Goal: Communication & Community: Answer question/provide support

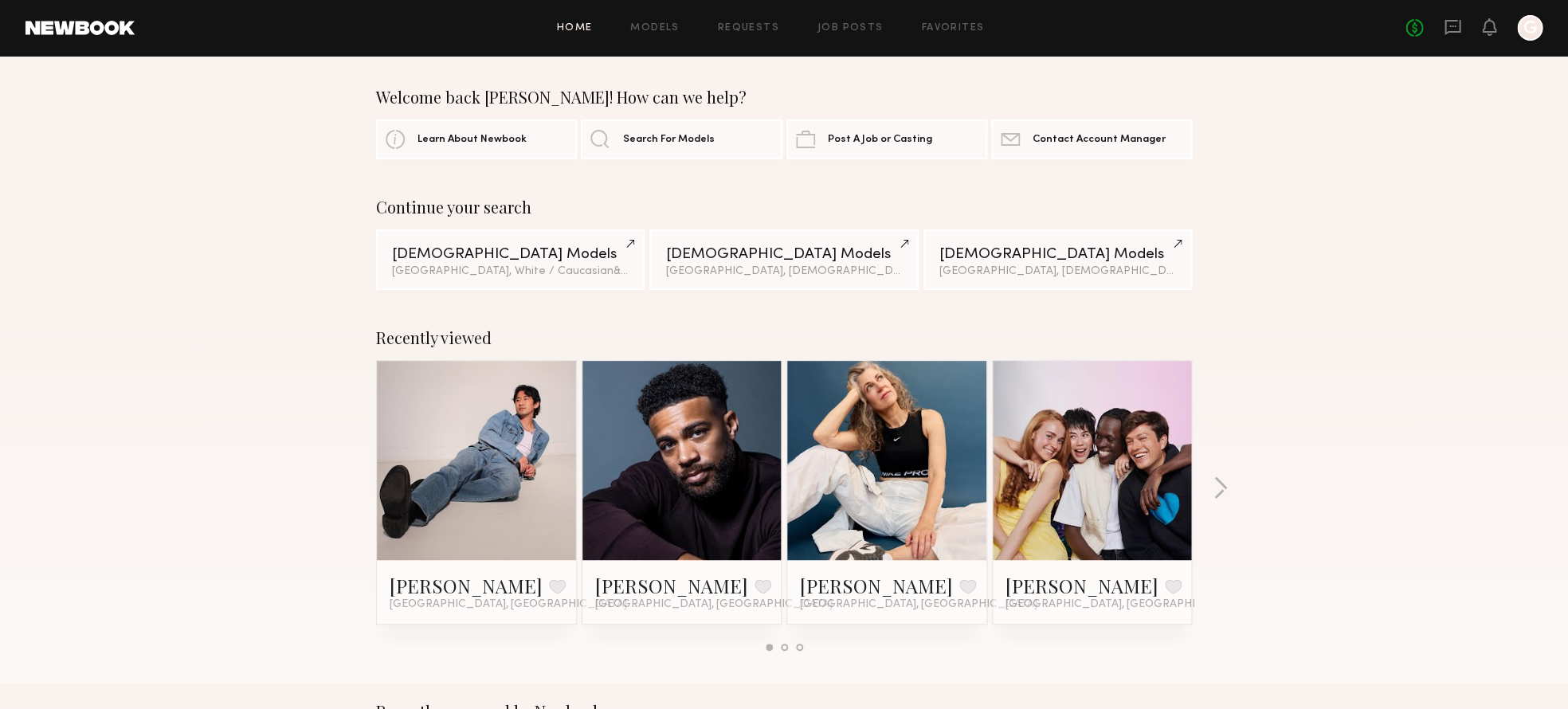
click at [1467, 25] on div "No fees up to $5,000 G" at bounding box center [1474, 27] width 137 height 26
click at [1461, 30] on icon at bounding box center [1452, 27] width 18 height 18
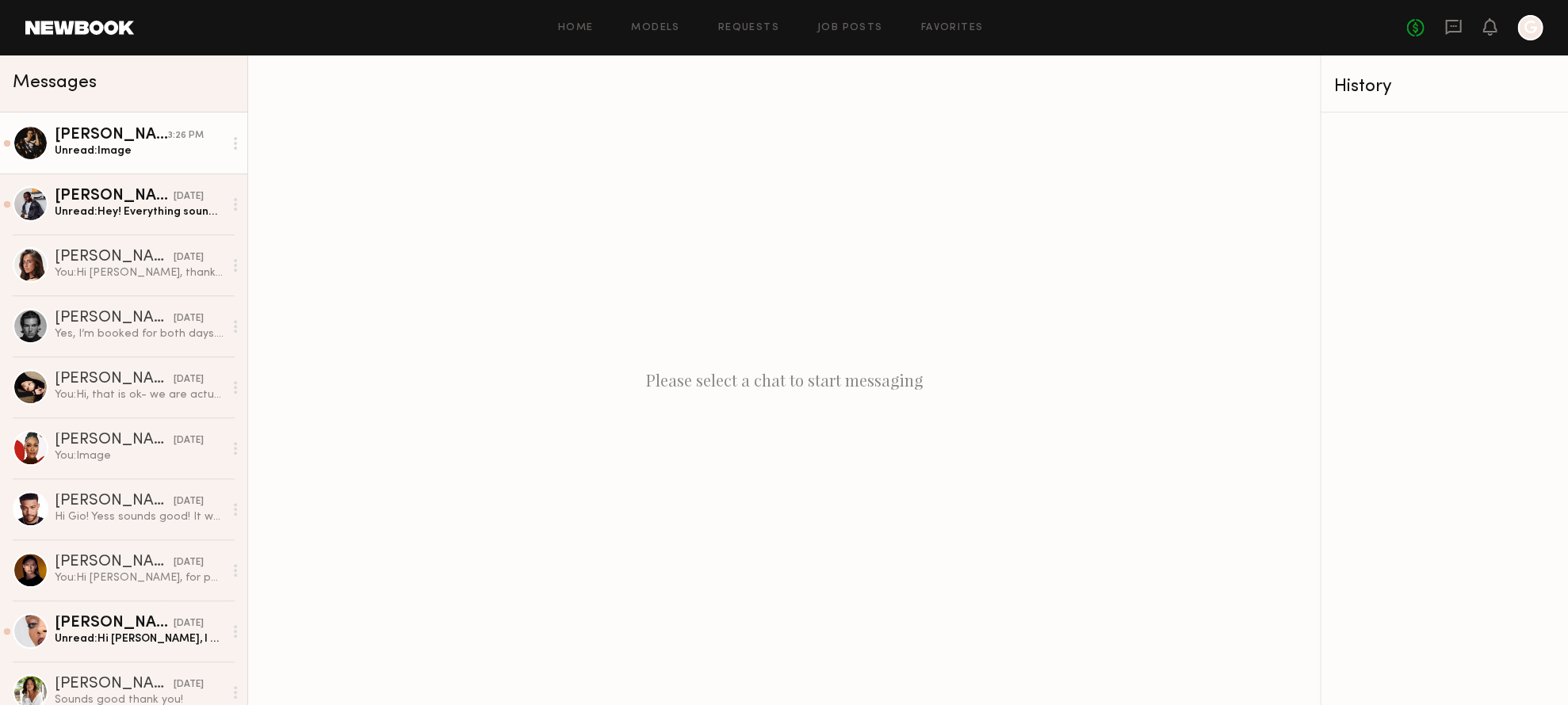
click at [133, 151] on div "Unread: Image" at bounding box center [139, 151] width 168 height 15
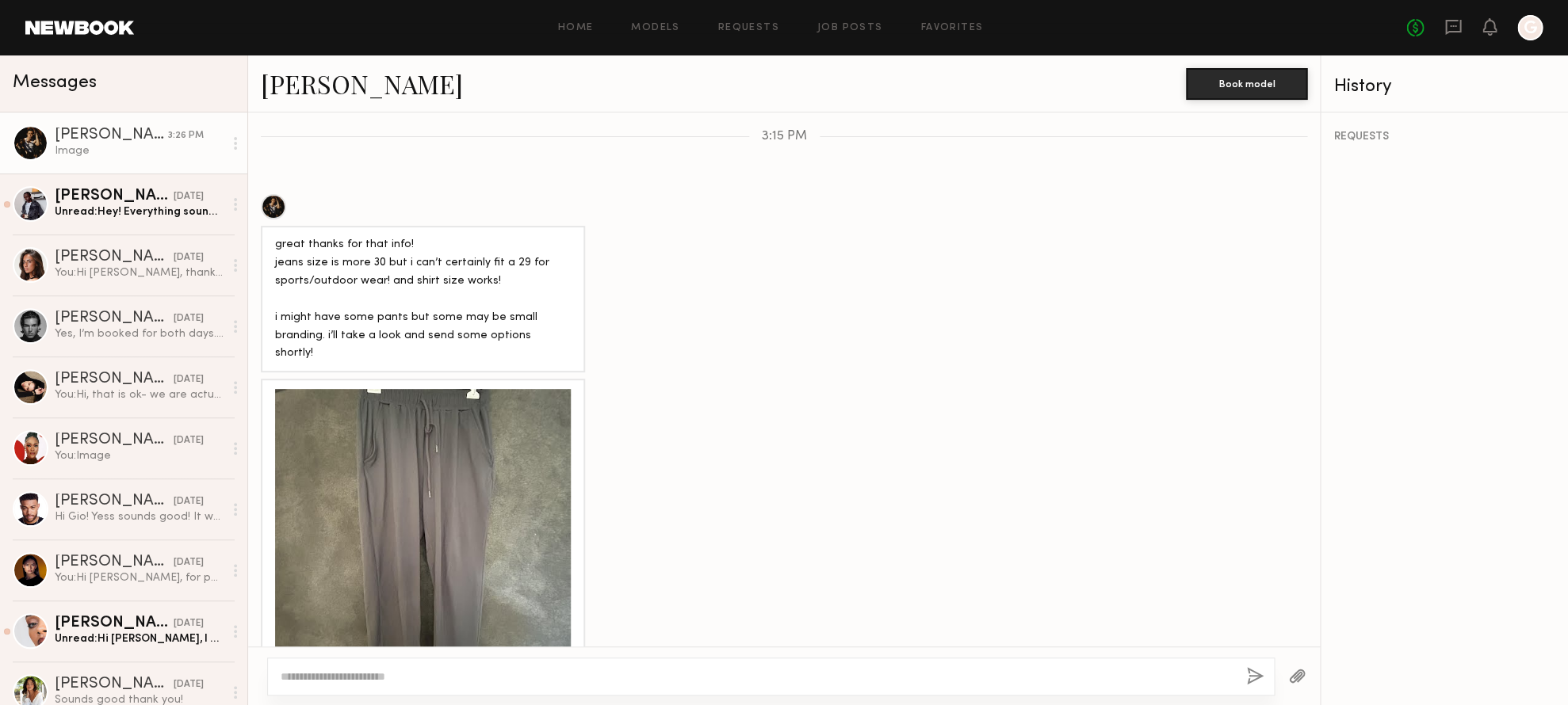
scroll to position [1081, 0]
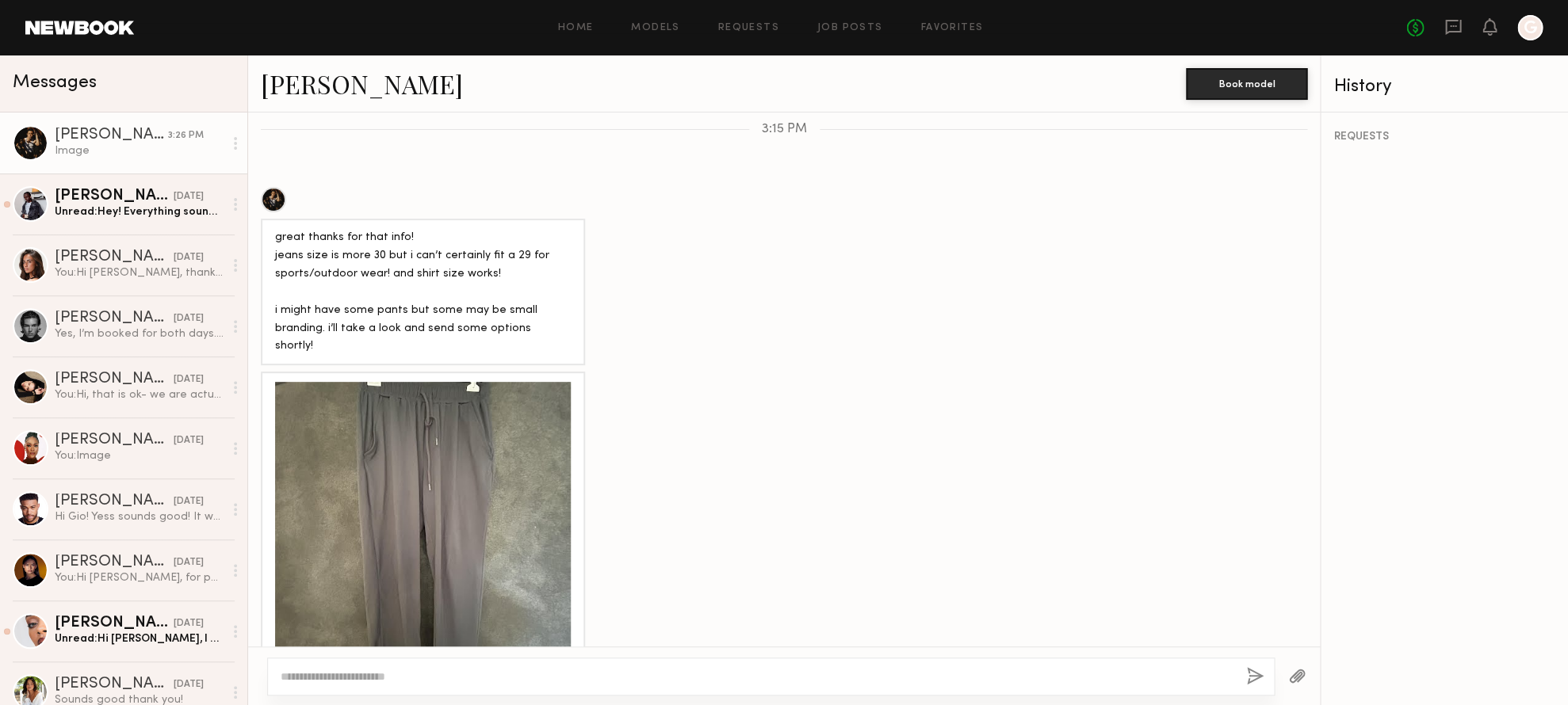
click at [404, 438] on div at bounding box center [423, 530] width 296 height 296
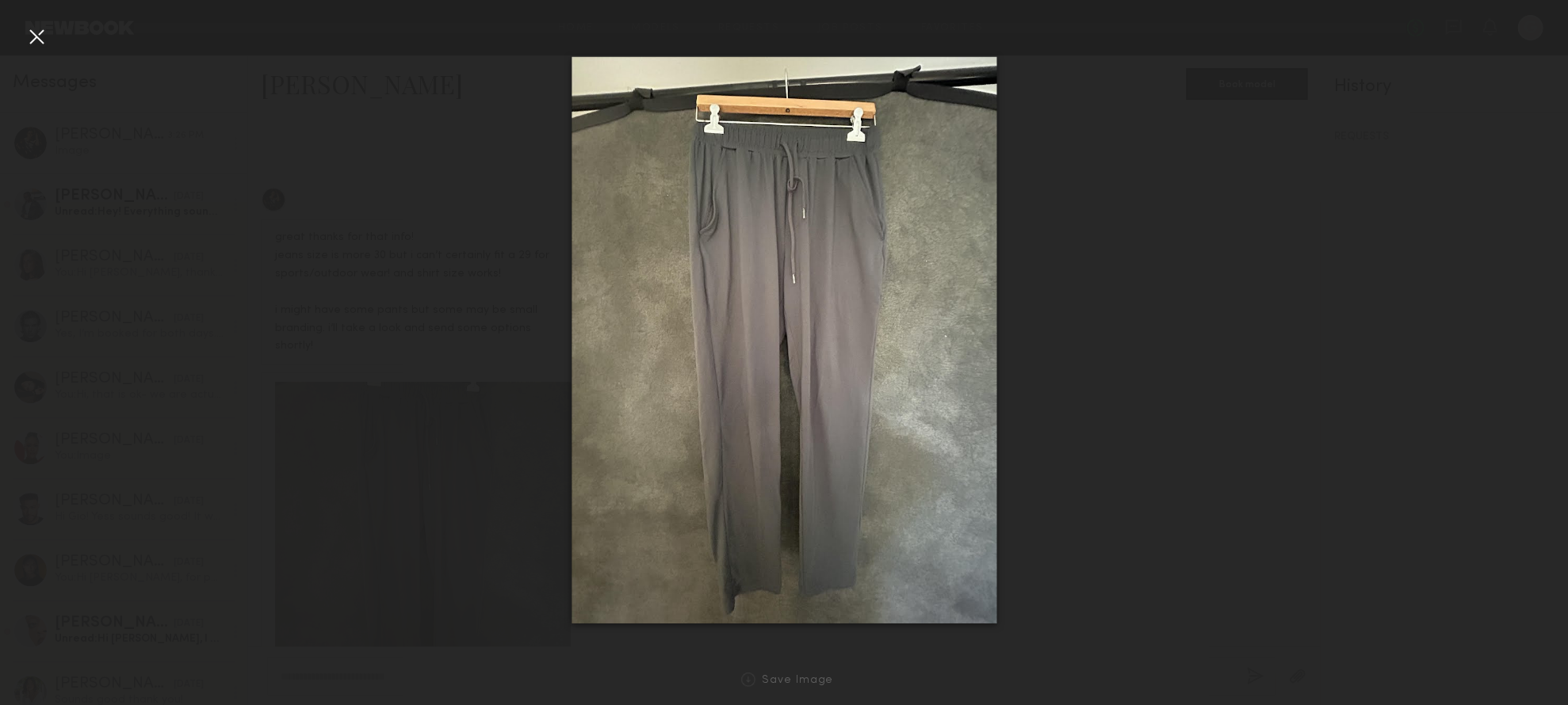
click at [37, 42] on div at bounding box center [36, 36] width 25 height 25
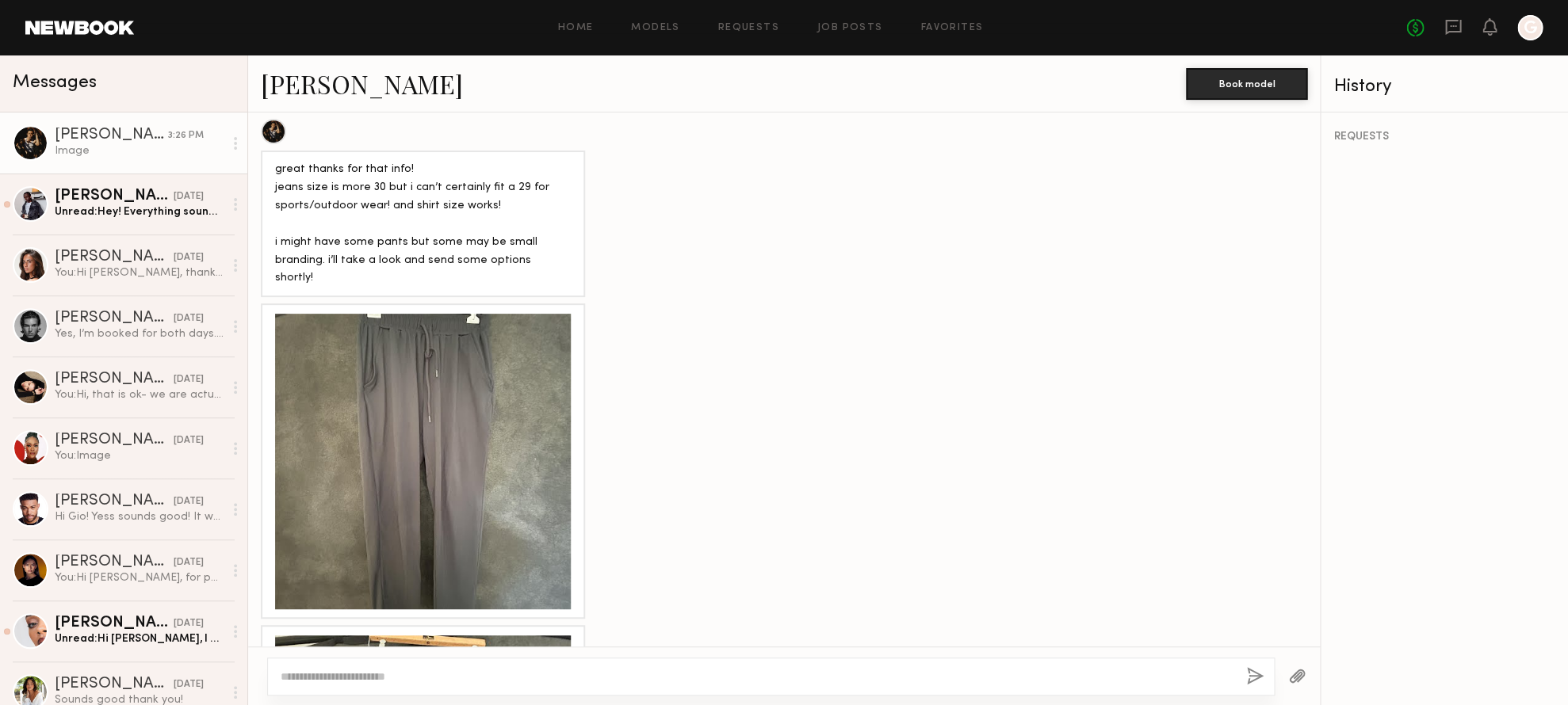
scroll to position [1367, 0]
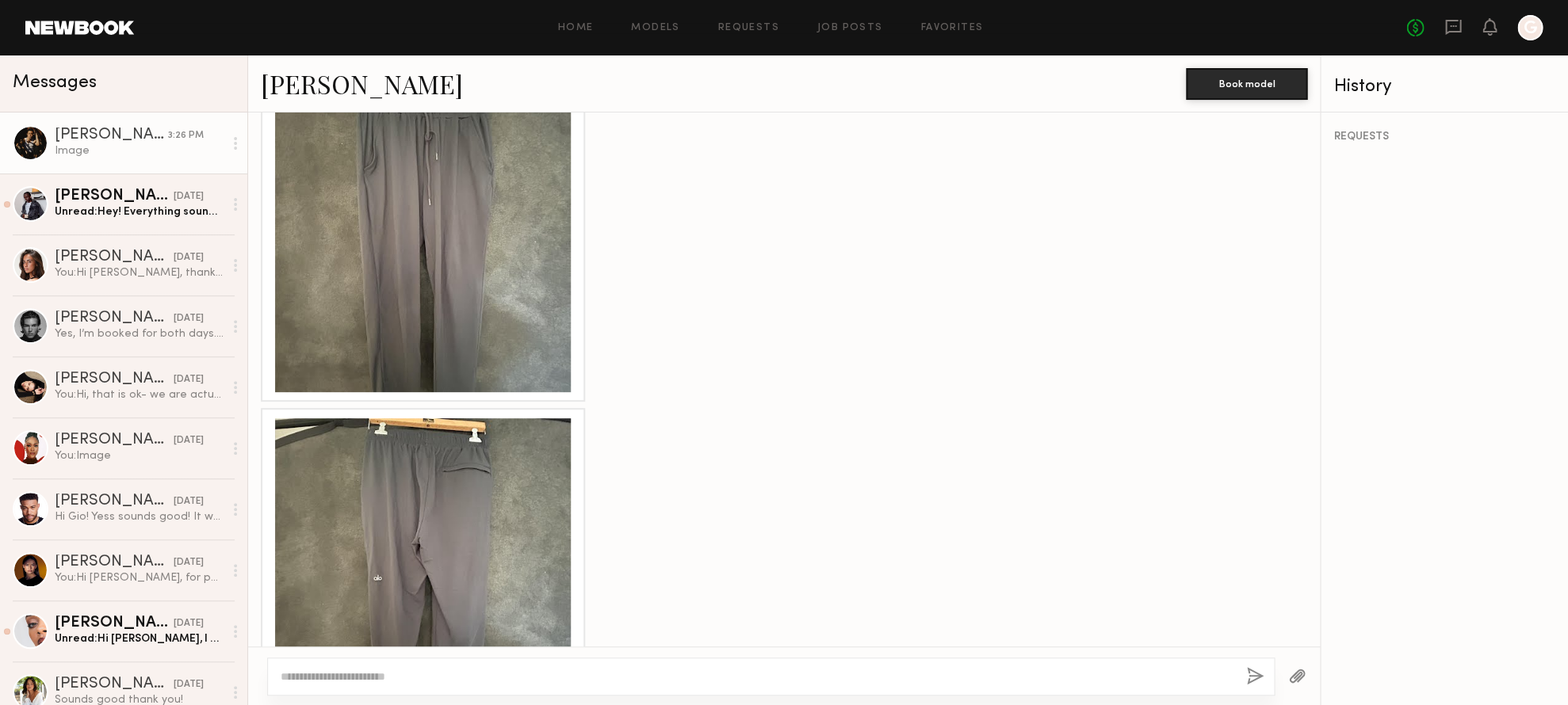
click at [473, 418] on div at bounding box center [423, 566] width 296 height 296
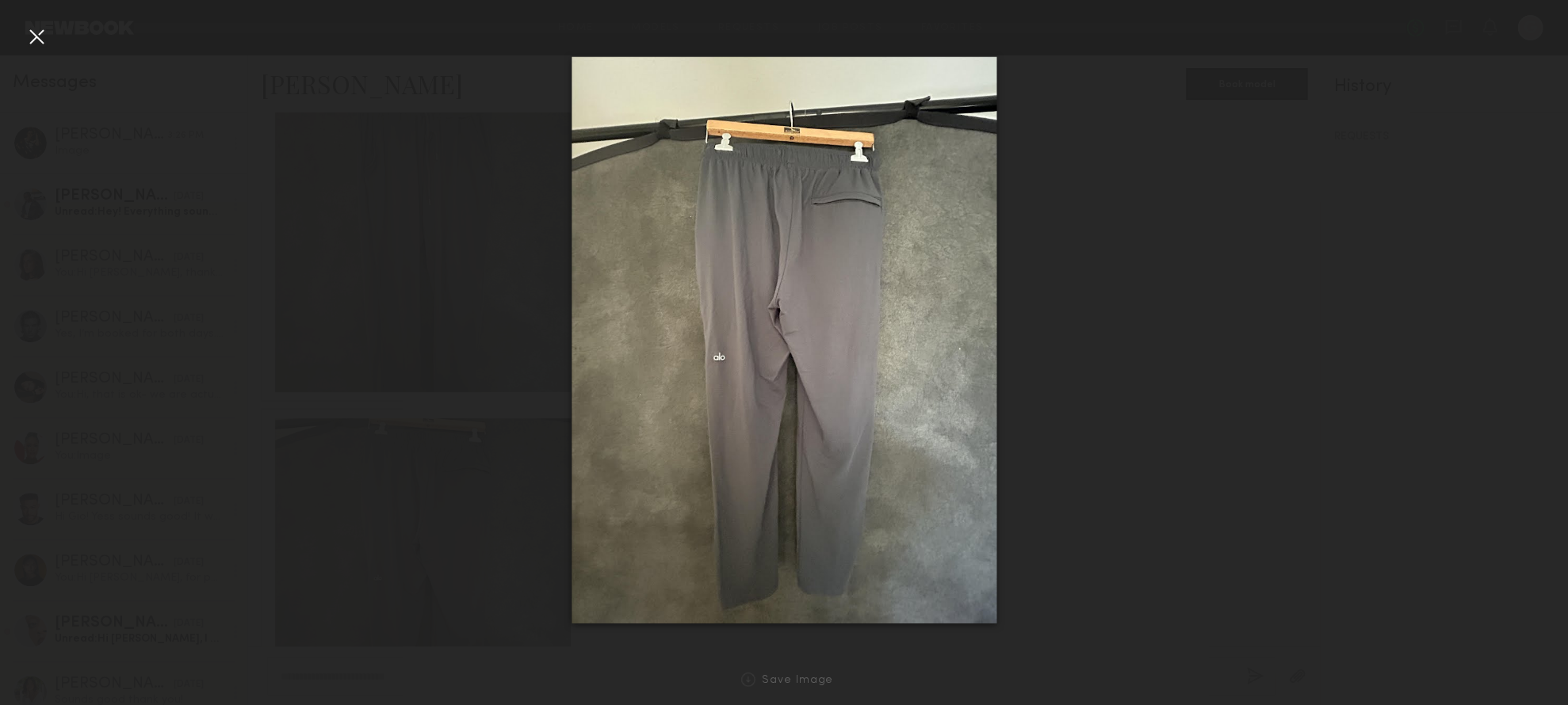
click at [32, 36] on div at bounding box center [36, 36] width 25 height 25
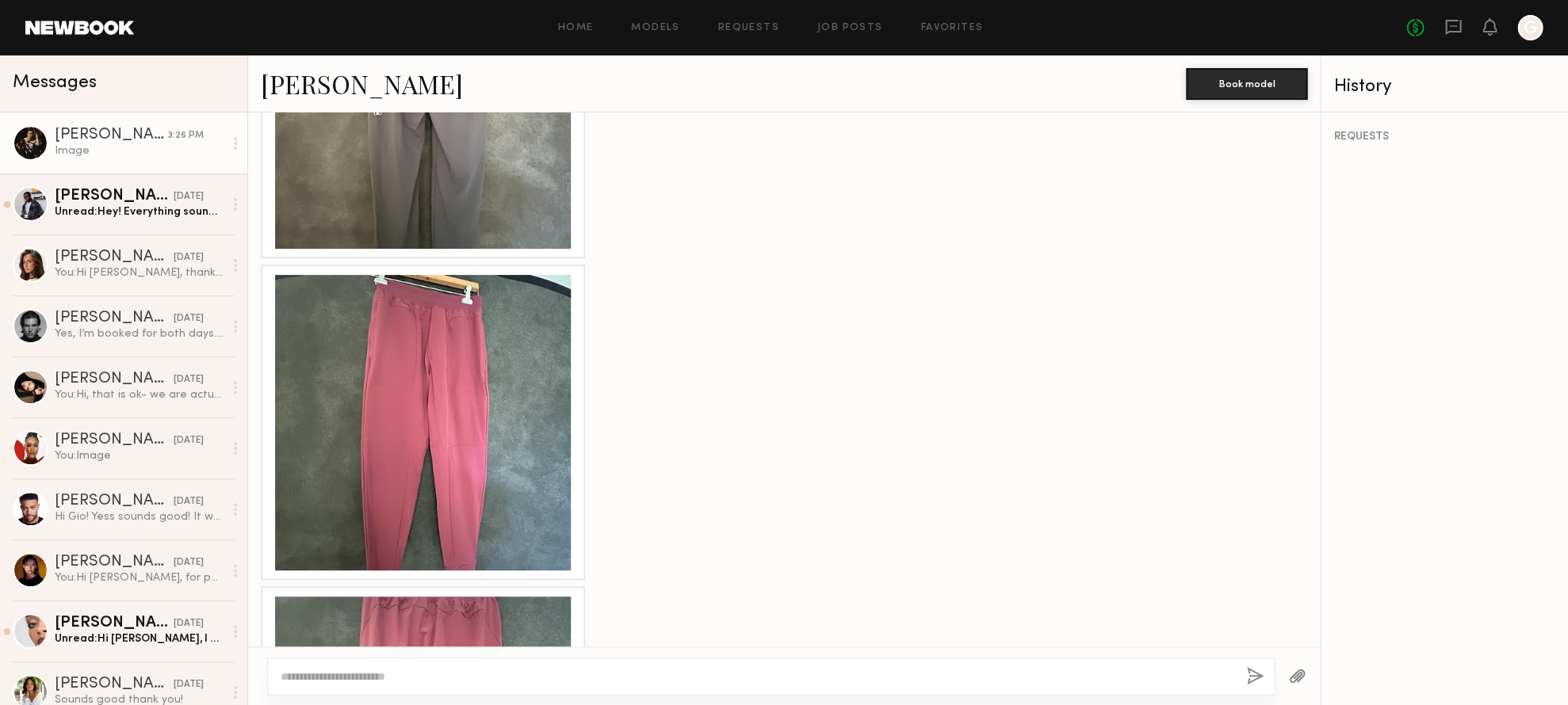
scroll to position [1994, 0]
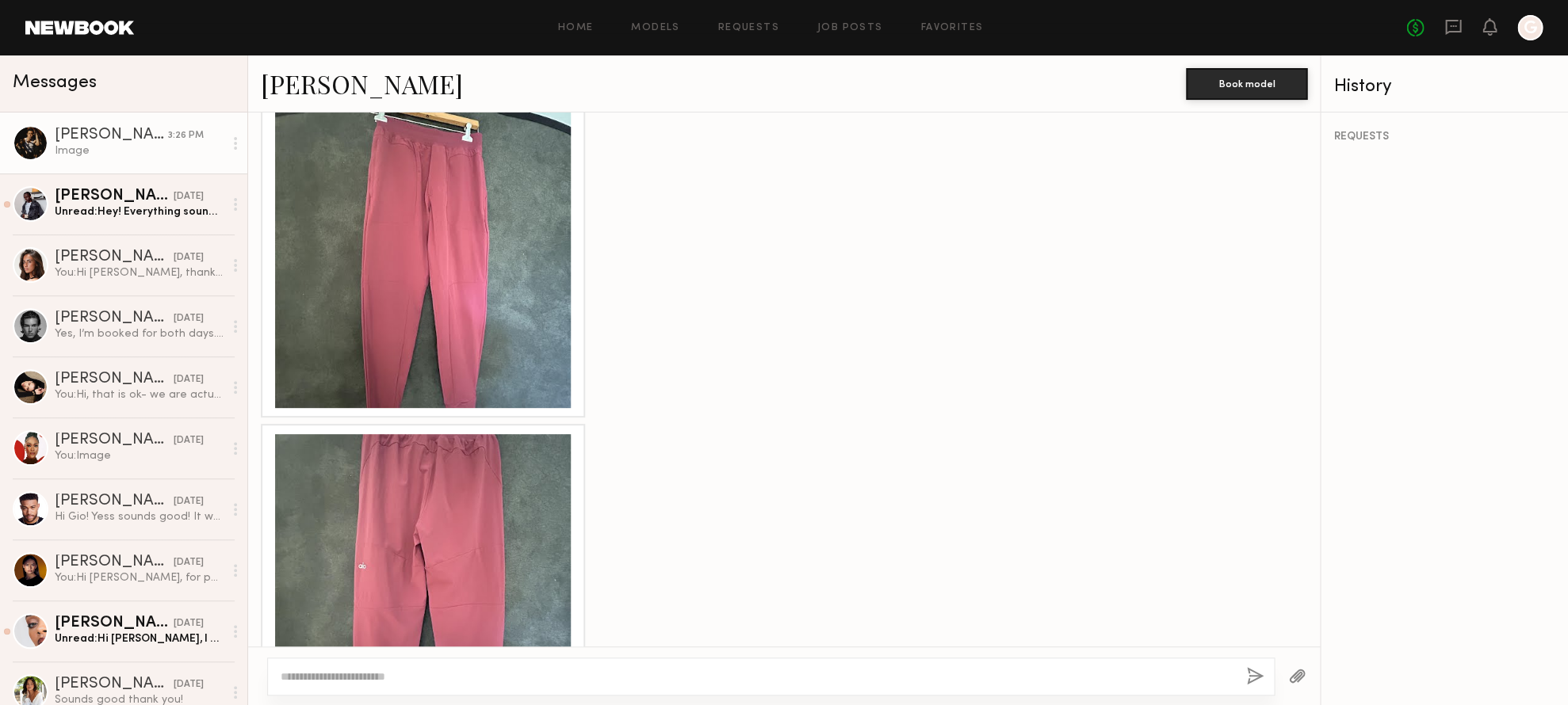
click at [422, 675] on textarea at bounding box center [757, 677] width 953 height 16
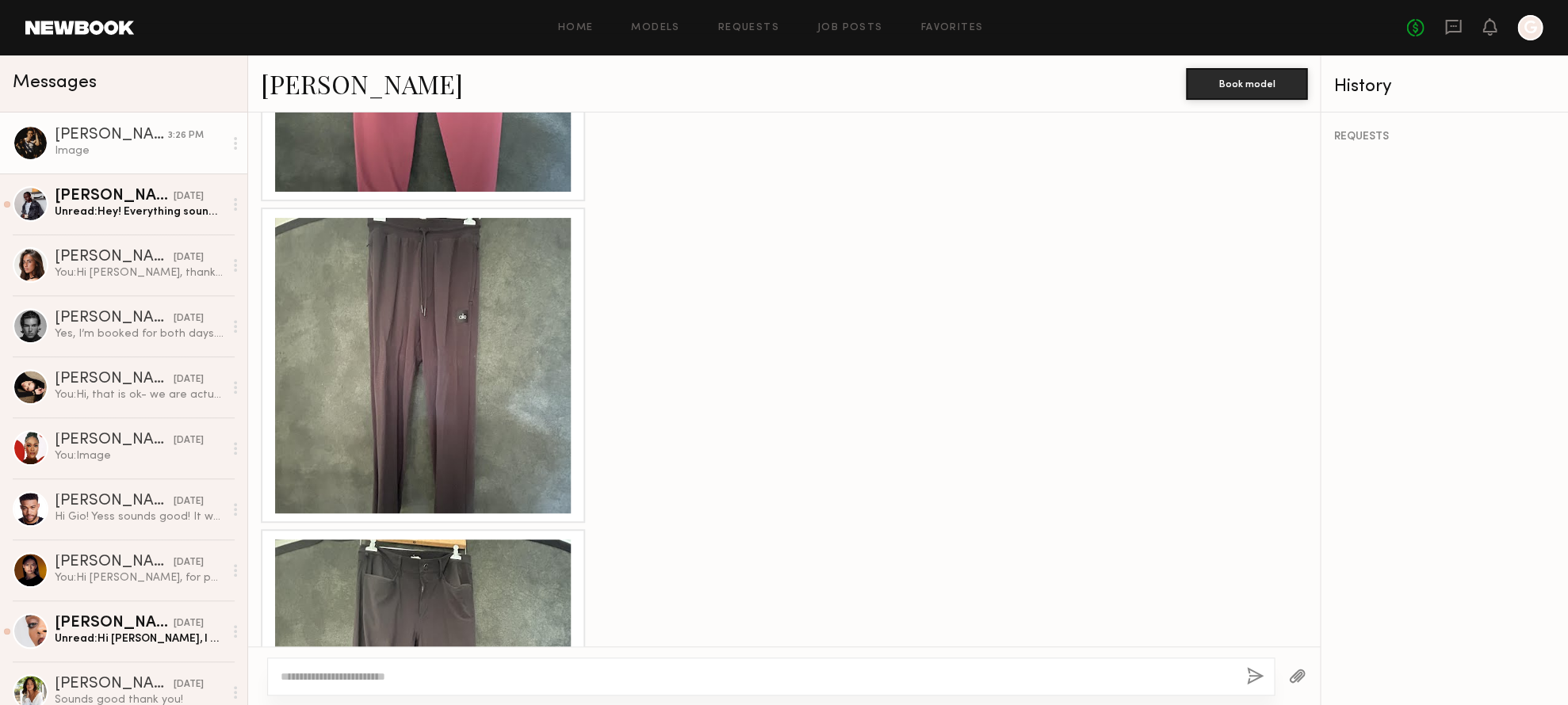
scroll to position [2711, 0]
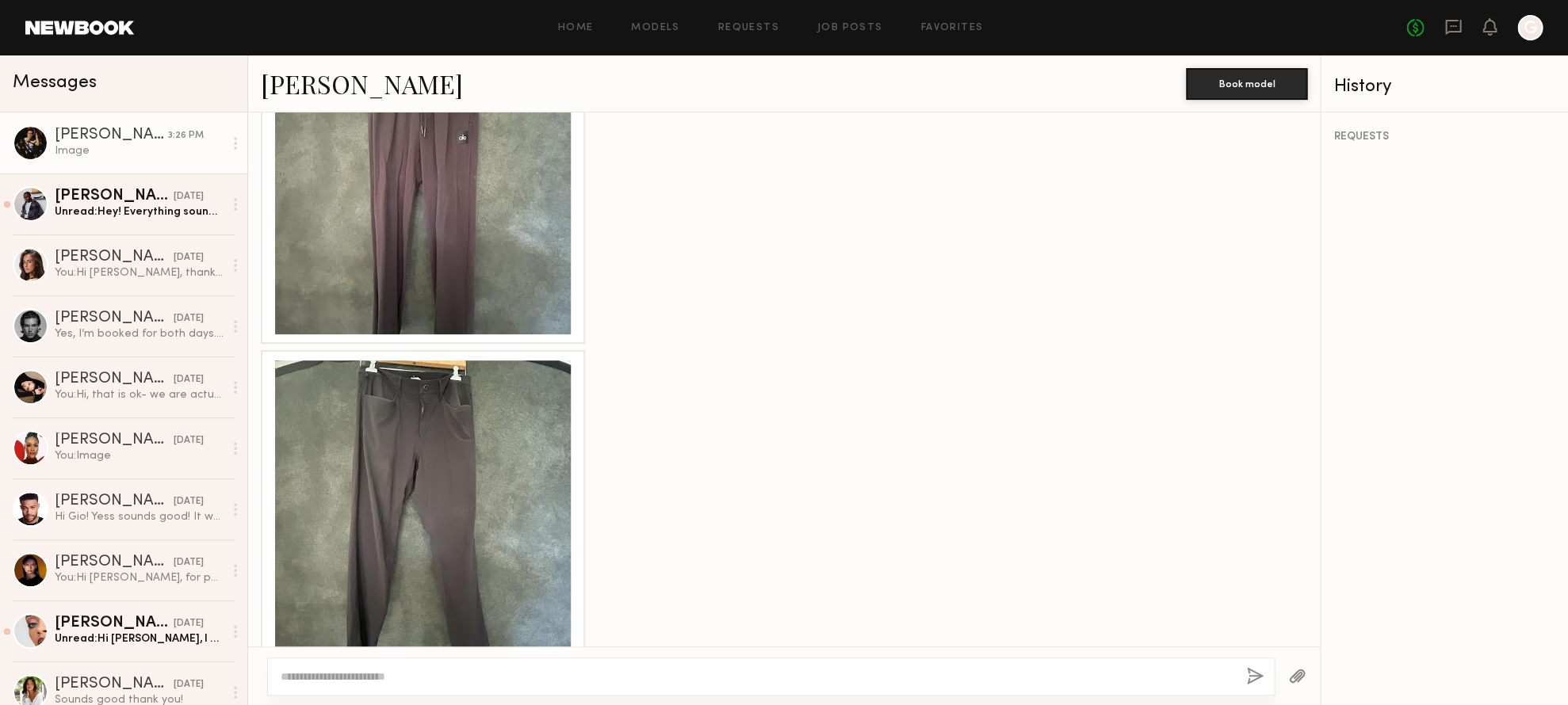
click at [412, 673] on textarea at bounding box center [757, 677] width 953 height 16
type textarea "*"
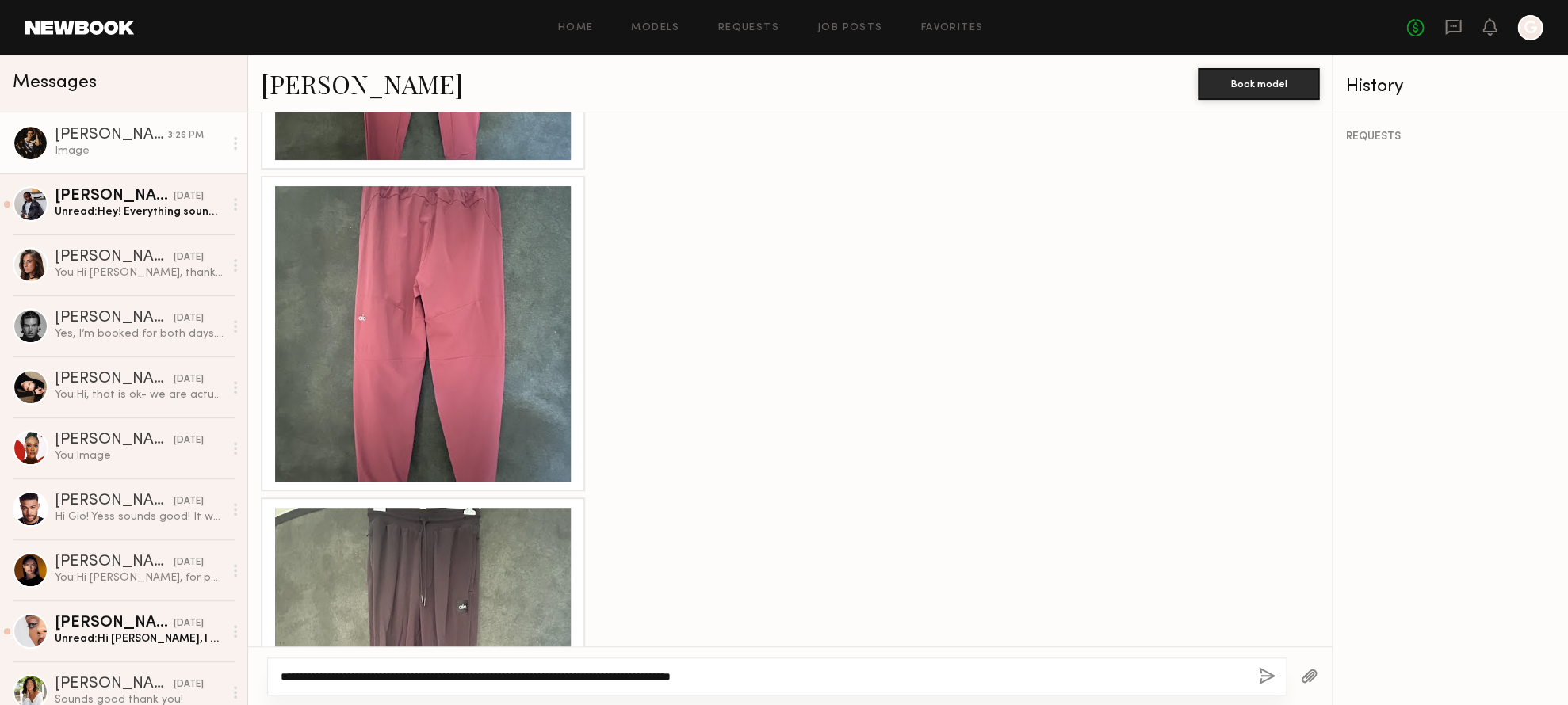
scroll to position [2350, 0]
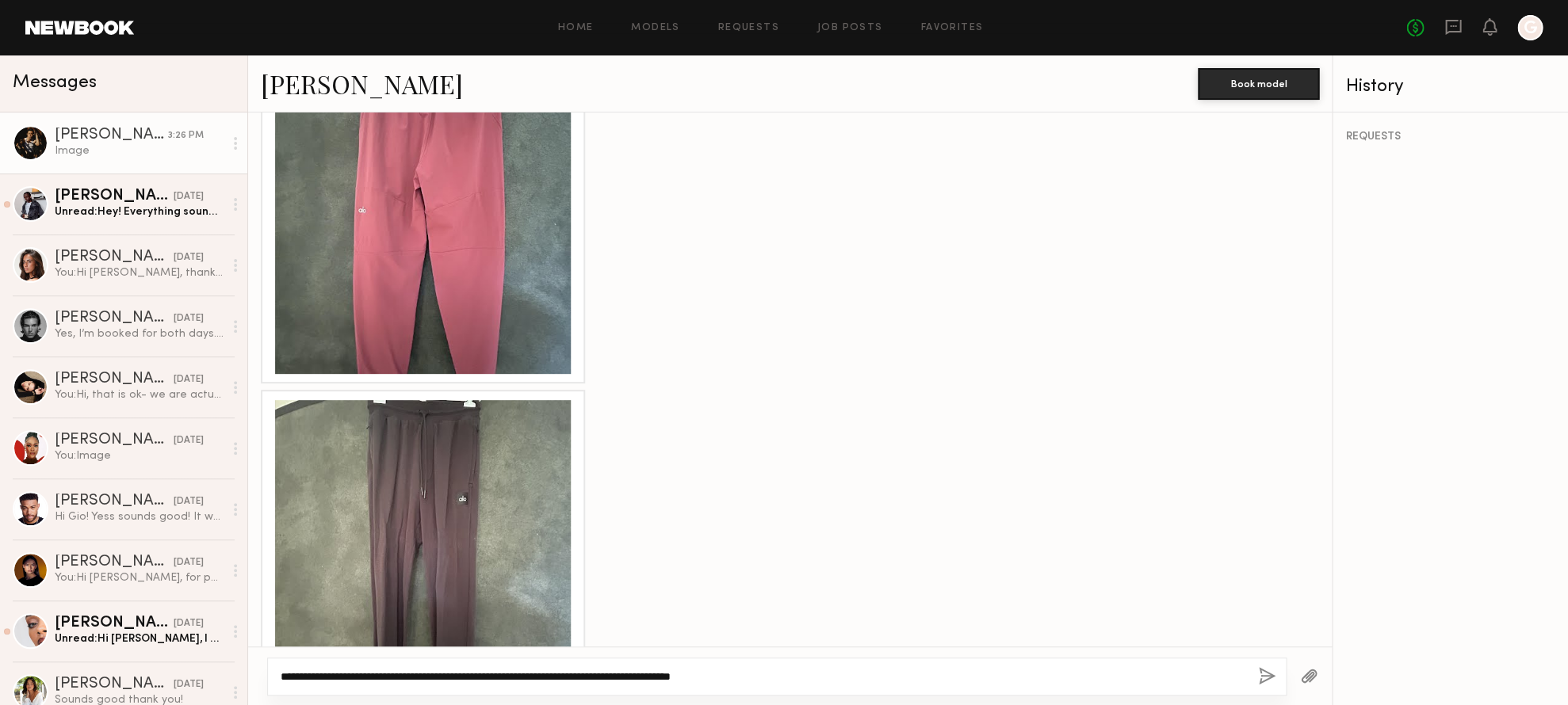
drag, startPoint x: 539, startPoint y: 678, endPoint x: 800, endPoint y: 676, distance: 261.0
click at [800, 676] on textarea "**********" at bounding box center [763, 677] width 965 height 16
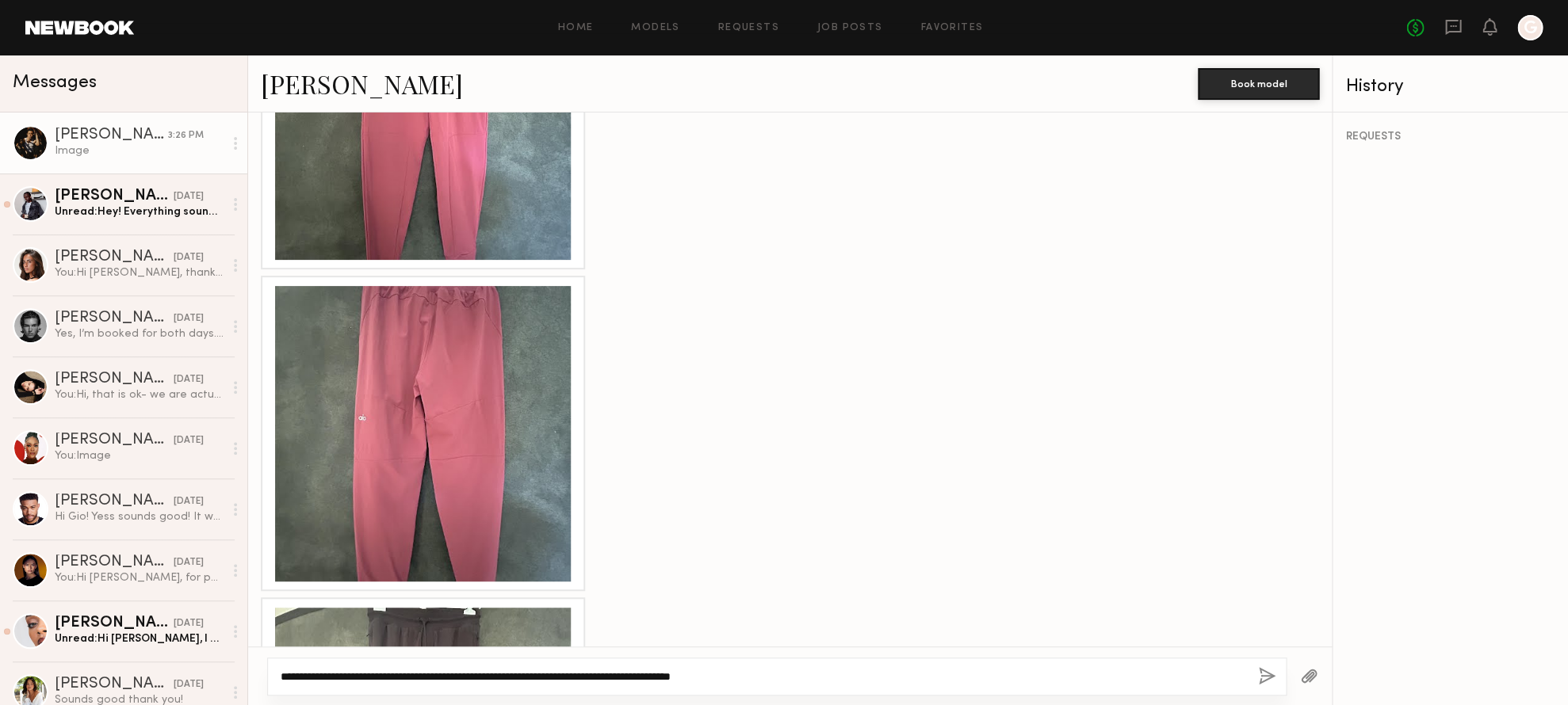
scroll to position [3744, 0]
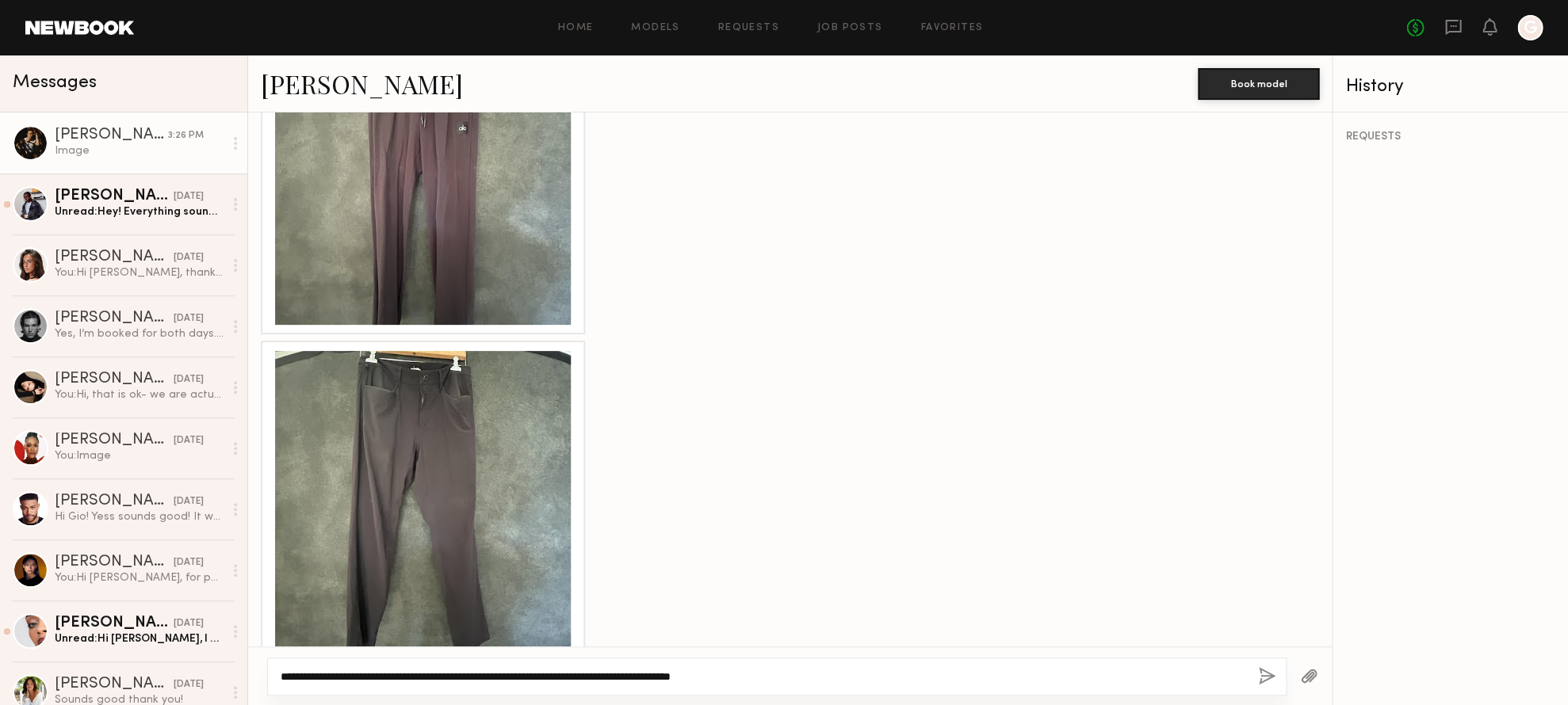
click at [487, 677] on textarea "**********" at bounding box center [763, 677] width 965 height 16
click at [568, 678] on textarea "**********" at bounding box center [763, 677] width 965 height 16
drag, startPoint x: 562, startPoint y: 677, endPoint x: 841, endPoint y: 680, distance: 279.0
click at [841, 680] on textarea "**********" at bounding box center [763, 677] width 965 height 16
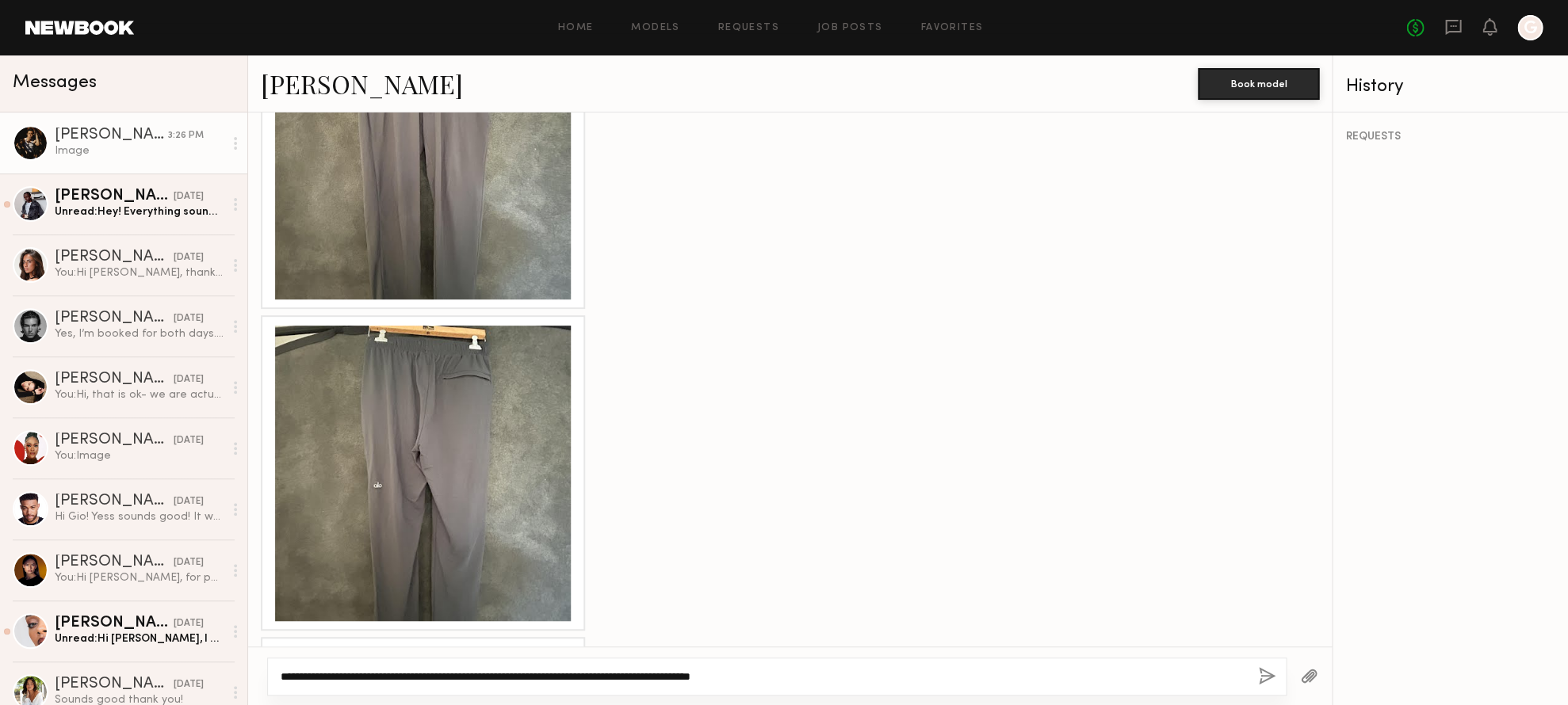
scroll to position [2477, 0]
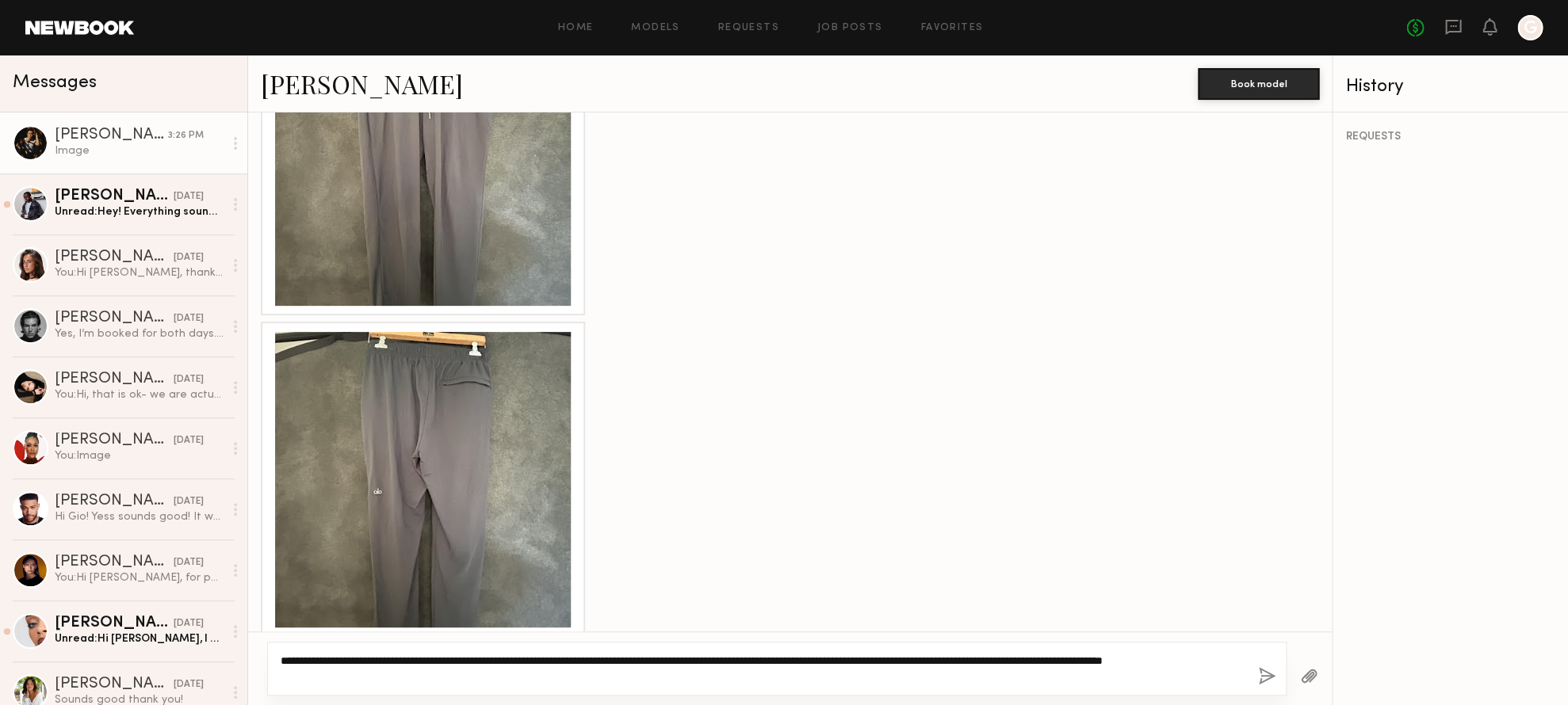
type textarea "**********"
click at [1264, 679] on button "button" at bounding box center [1267, 677] width 18 height 20
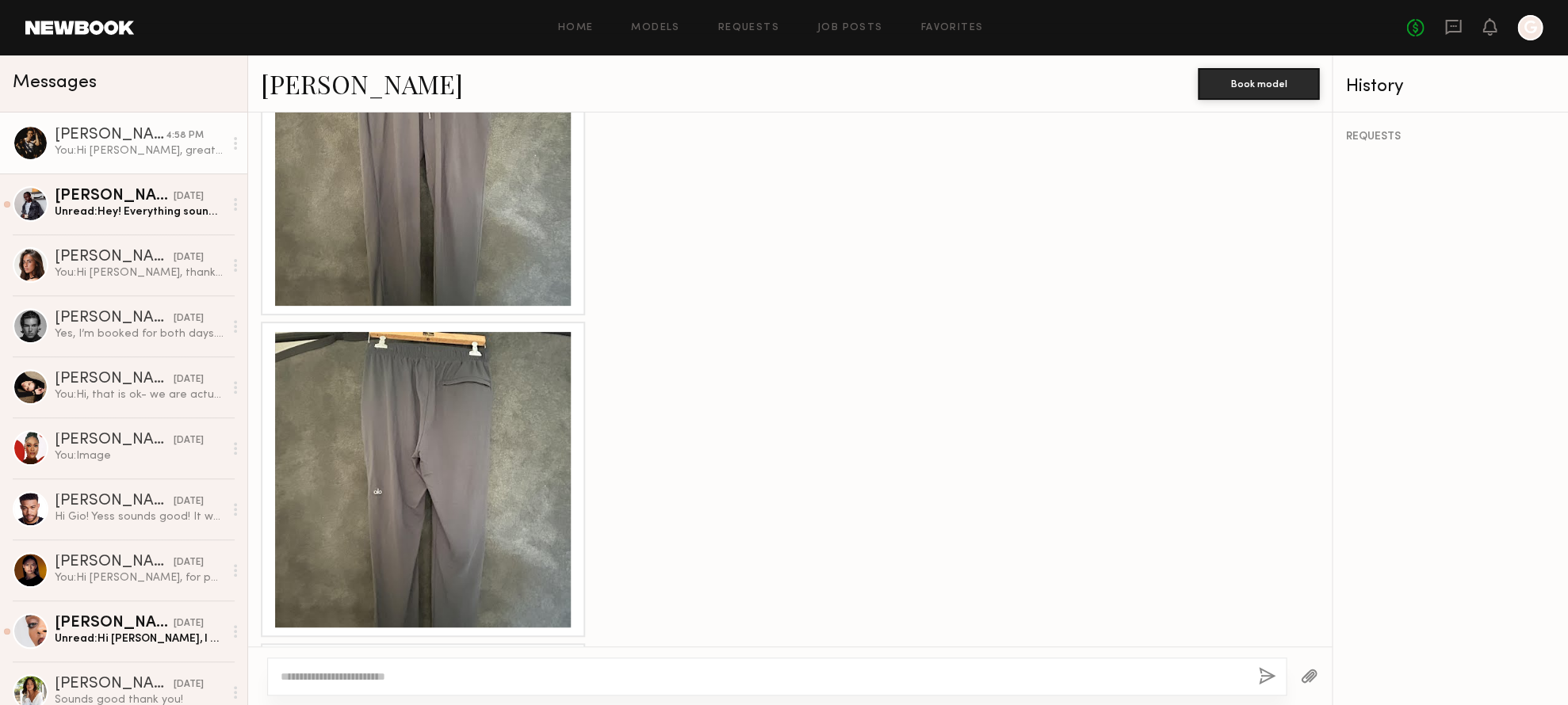
scroll to position [3963, 0]
